Goal: Transaction & Acquisition: Book appointment/travel/reservation

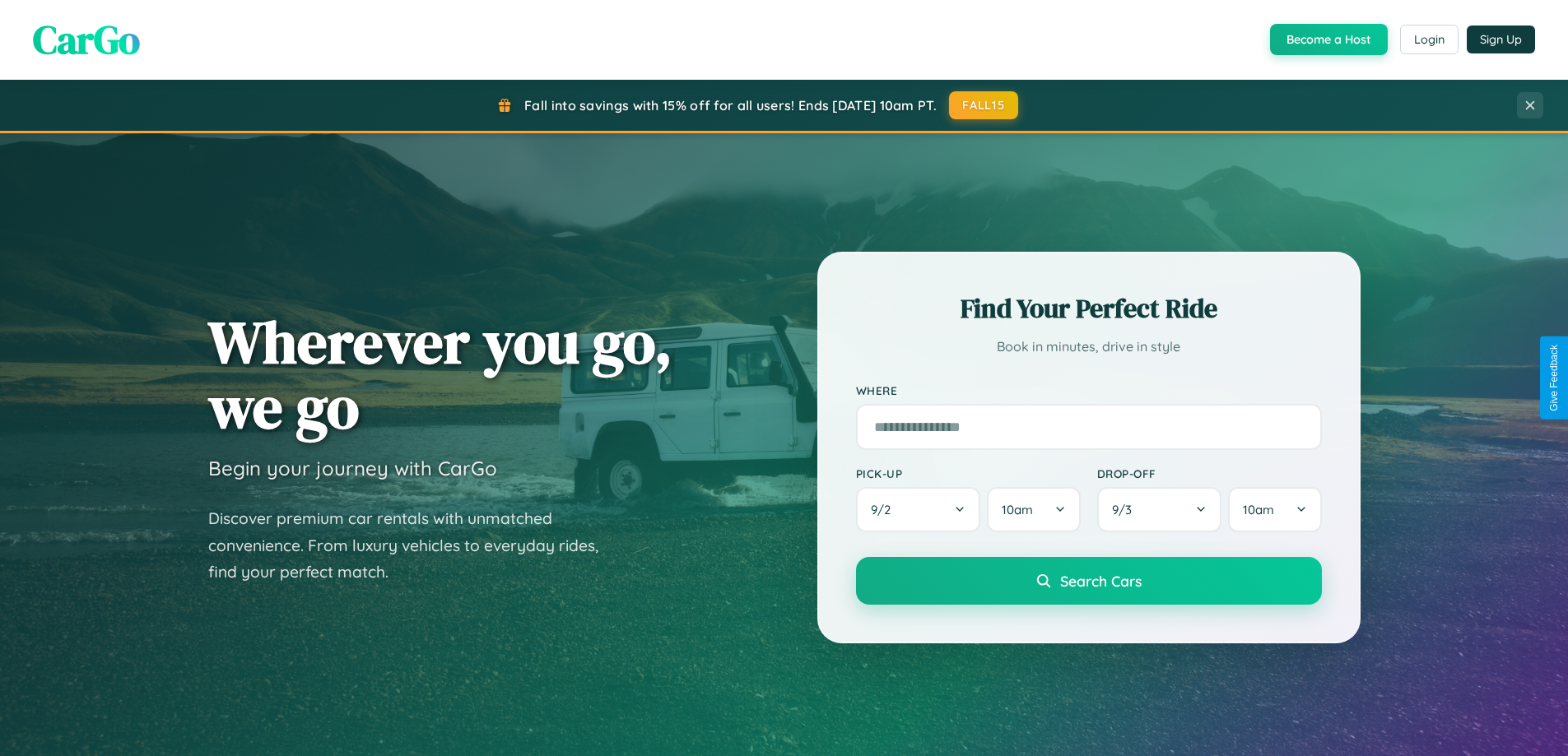
scroll to position [1133, 0]
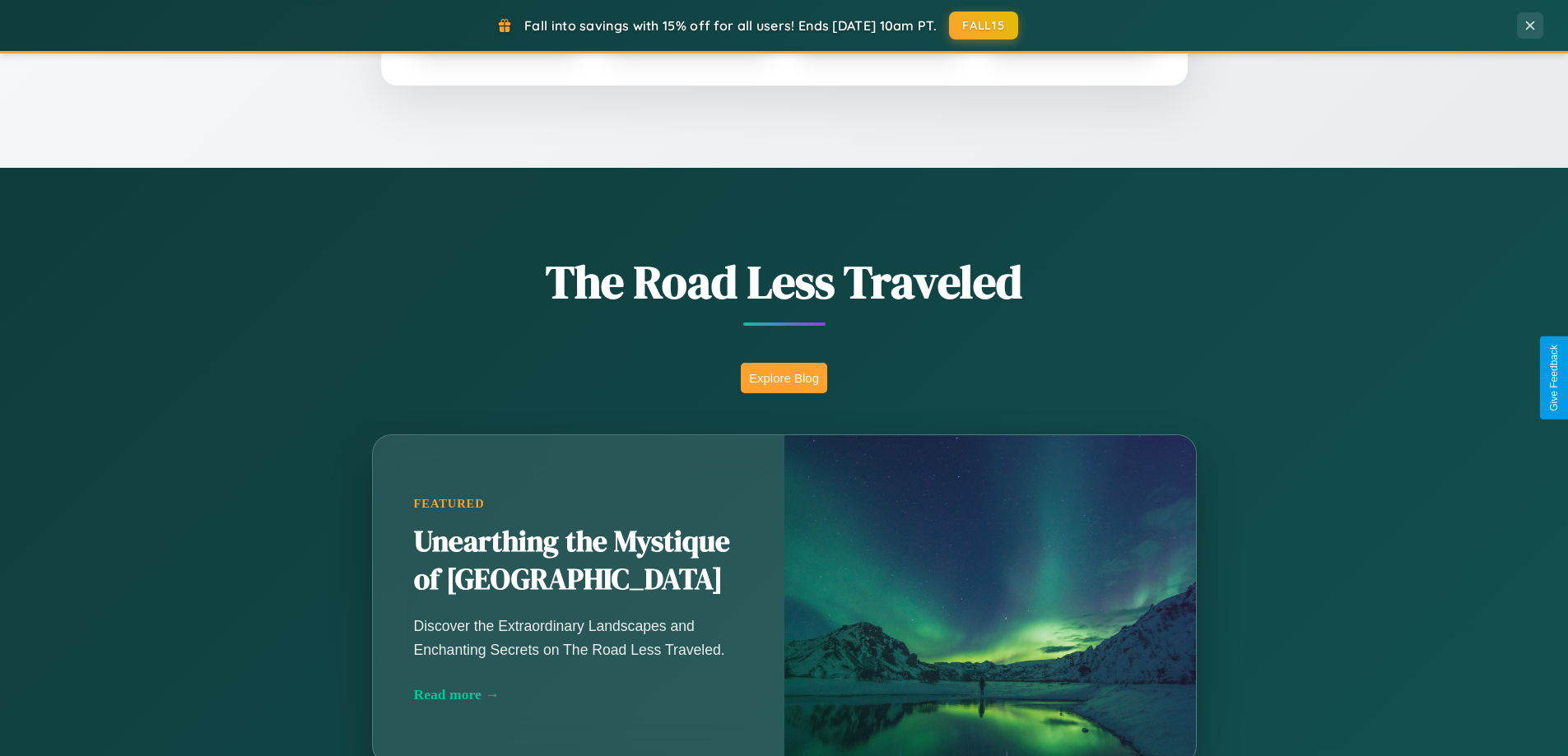
click at [784, 378] on button "Explore Blog" at bounding box center [784, 378] width 86 height 30
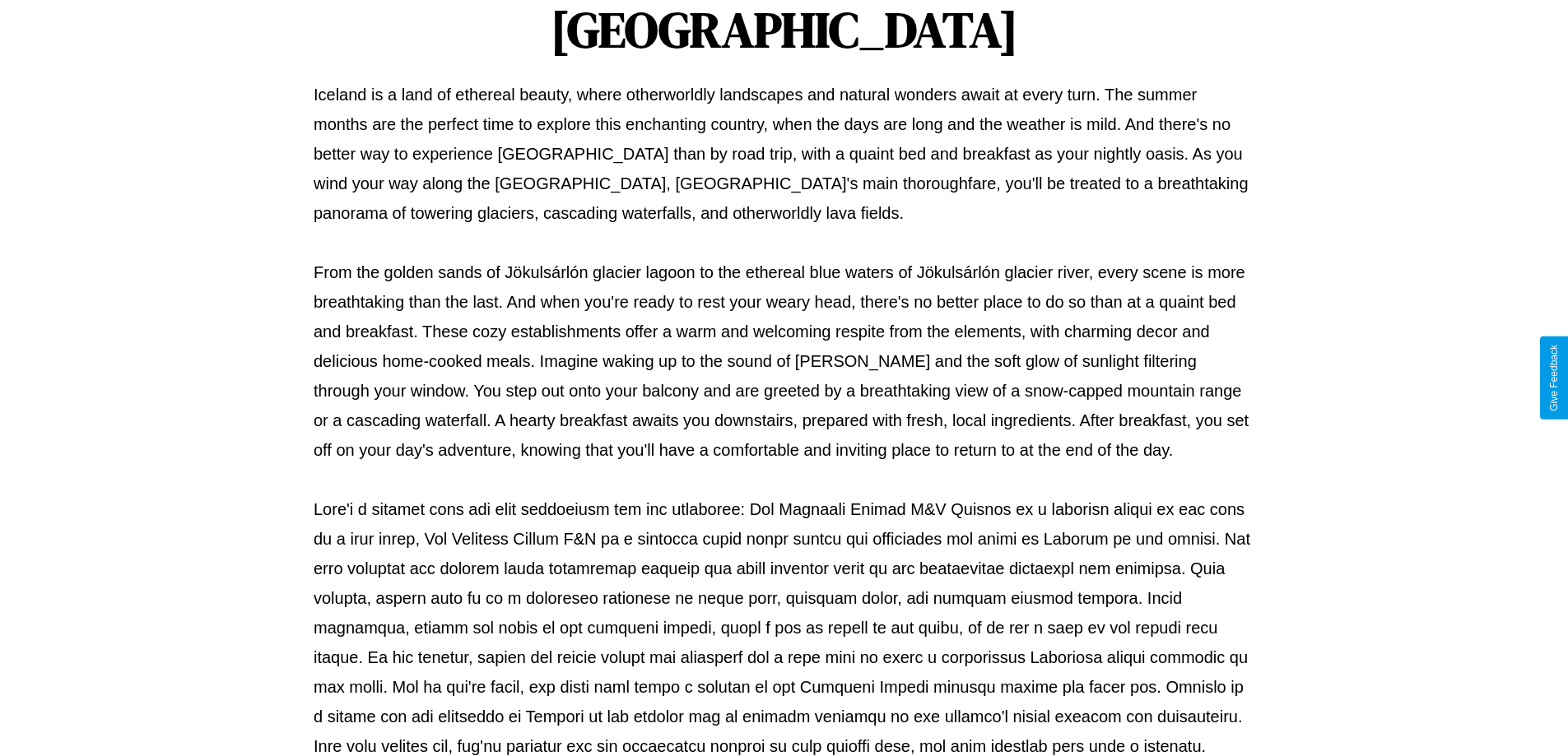
scroll to position [532, 0]
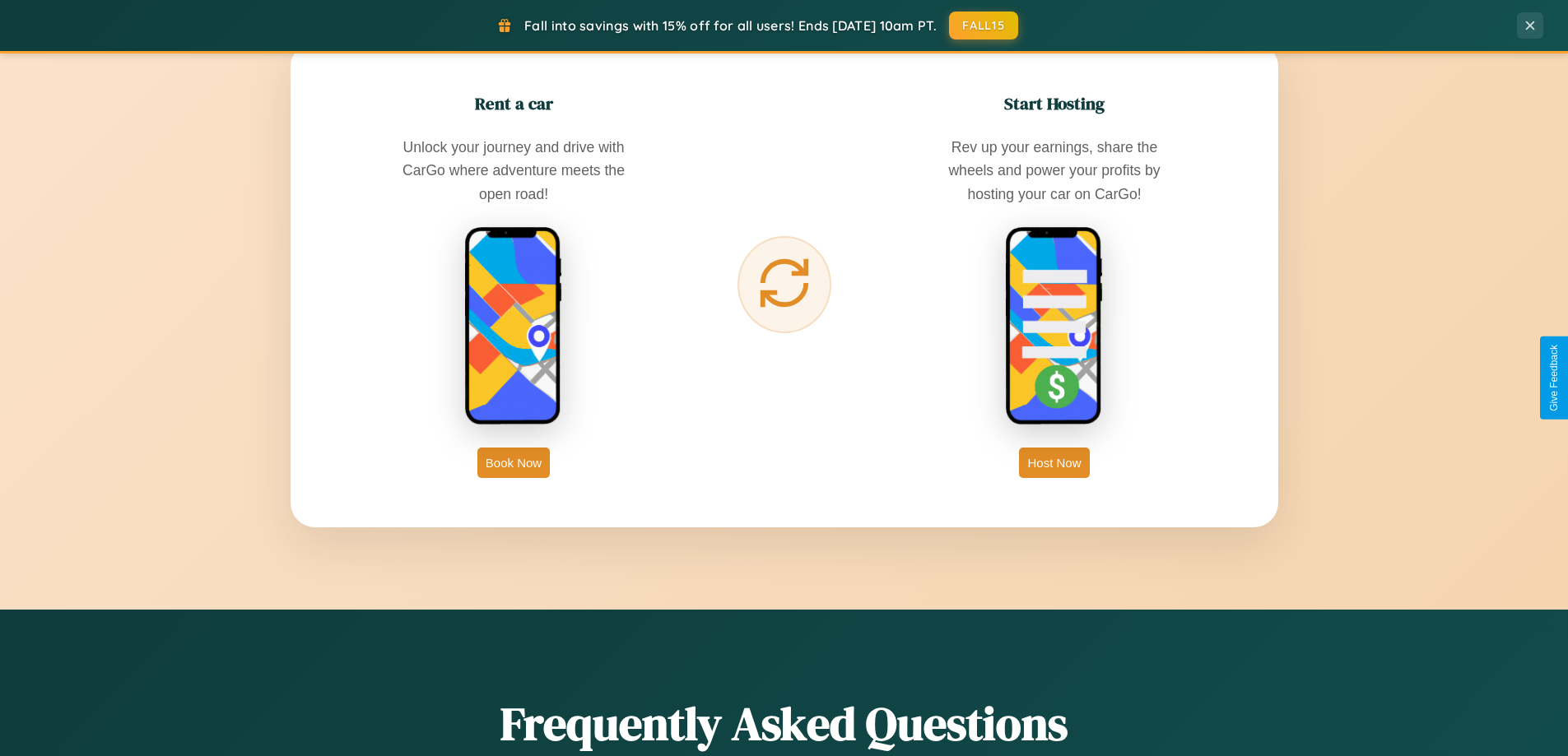
scroll to position [2644, 0]
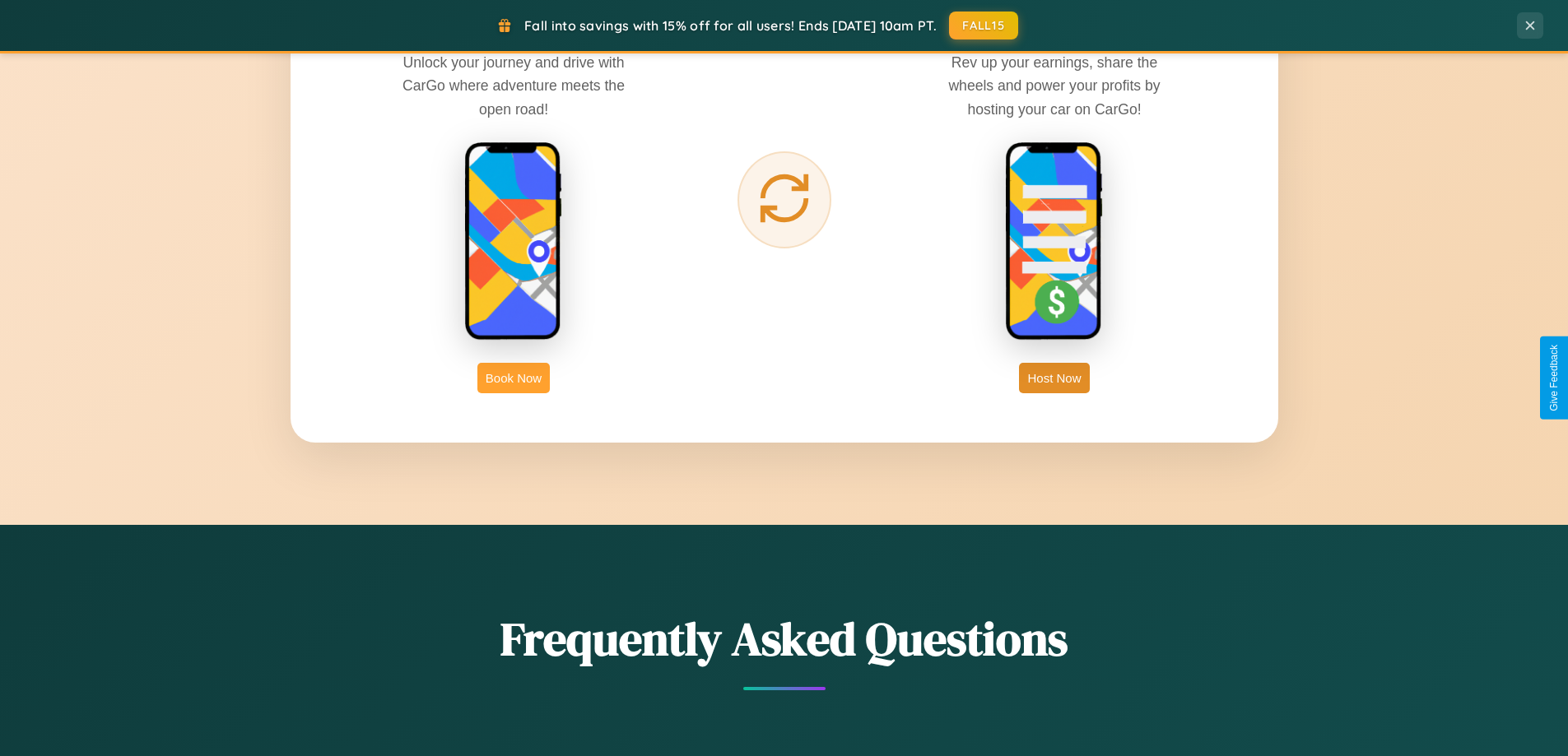
click at [513, 378] on button "Book Now" at bounding box center [513, 378] width 72 height 30
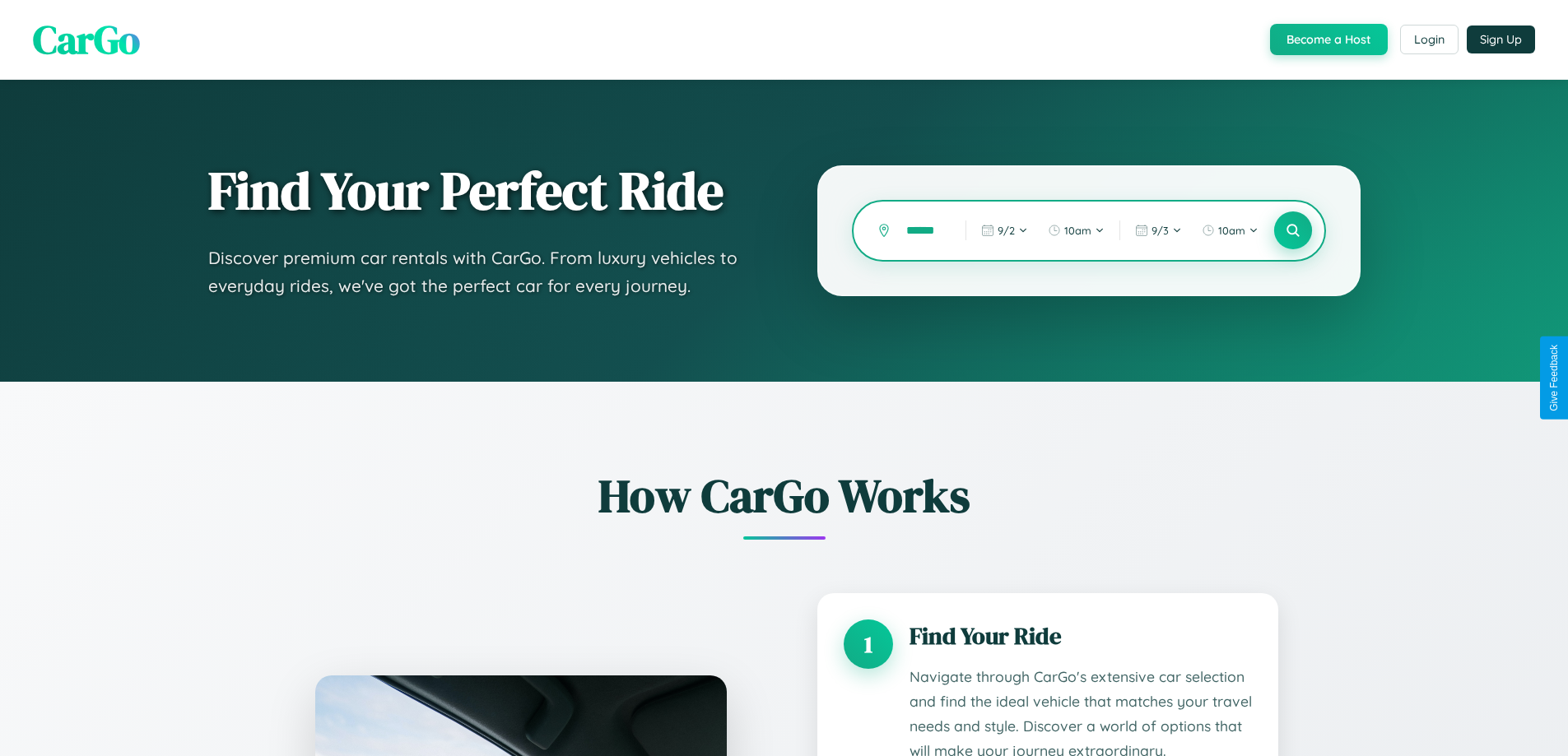
type input "******"
click at [1292, 230] on icon at bounding box center [1293, 230] width 15 height 15
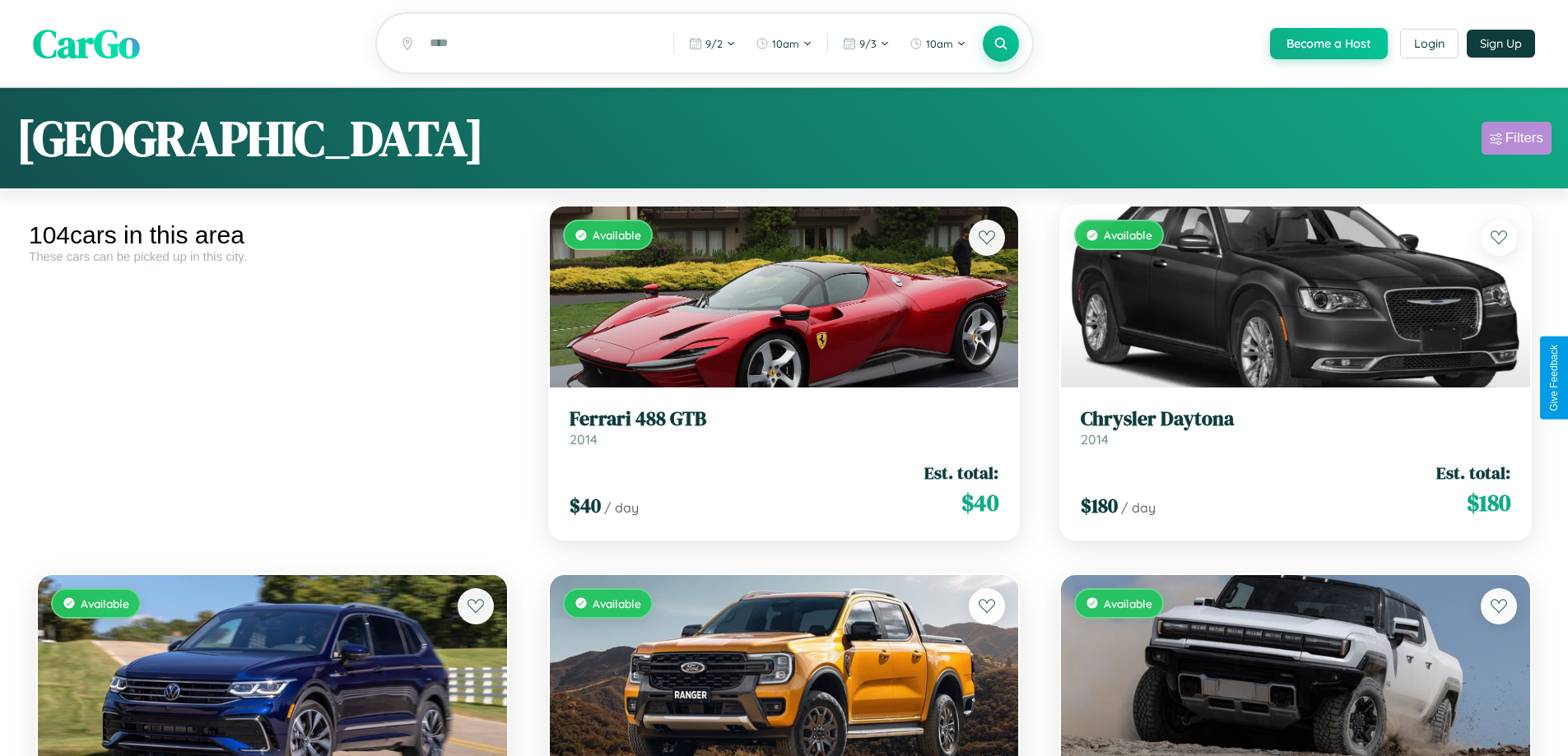
click at [1516, 141] on div "Filters" at bounding box center [1524, 138] width 38 height 16
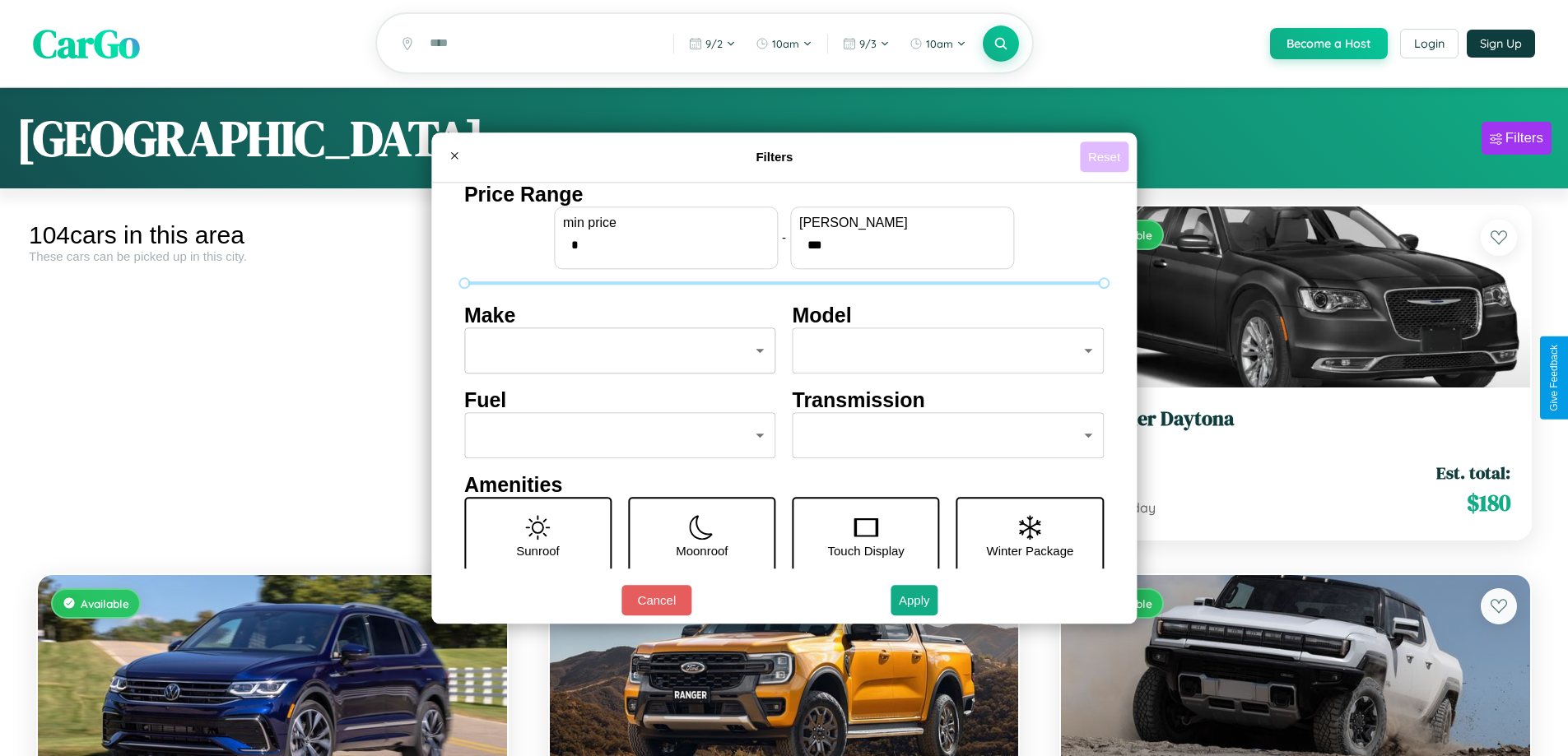
click at [1106, 157] on button "Reset" at bounding box center [1104, 157] width 48 height 30
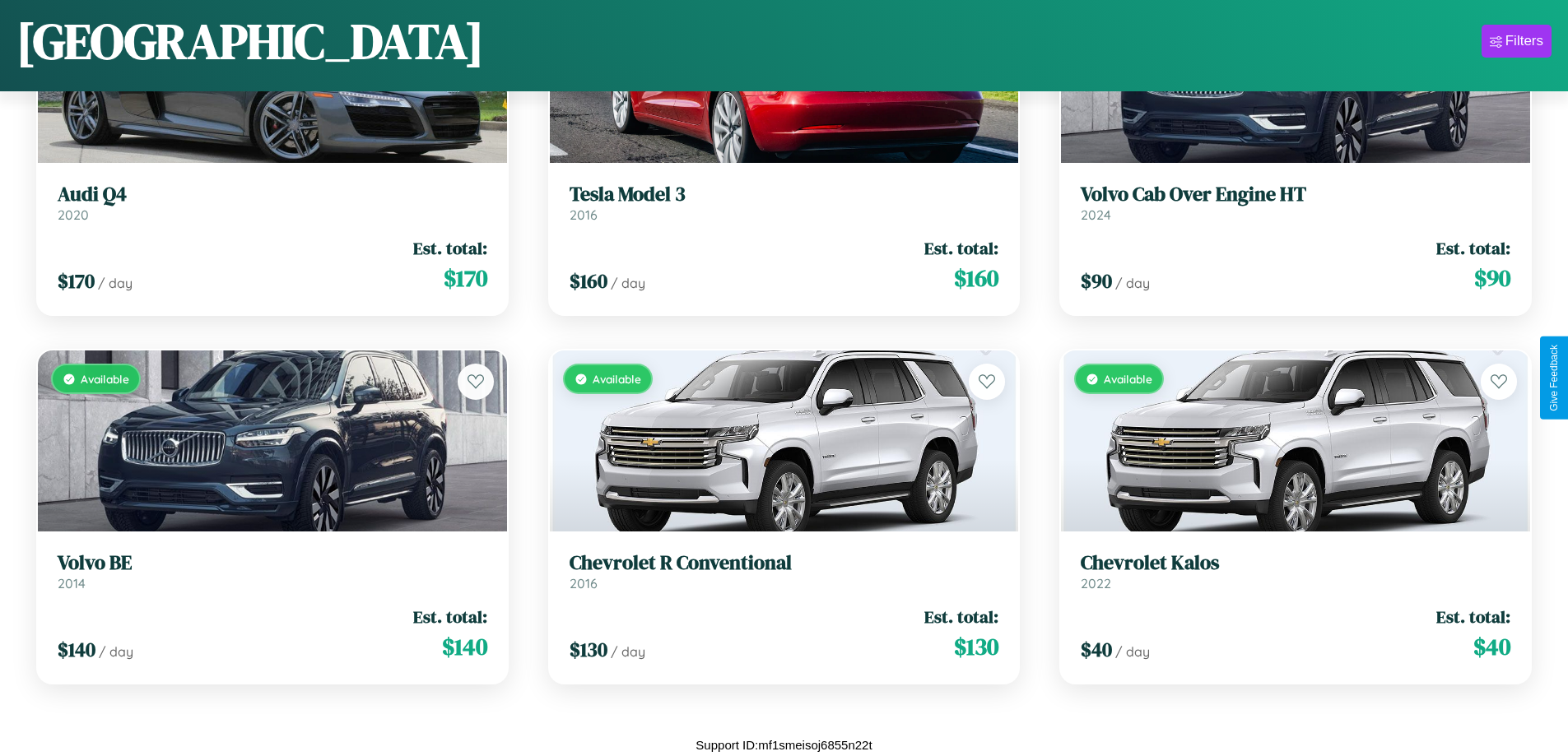
scroll to position [4172, 0]
